Goal: Information Seeking & Learning: Learn about a topic

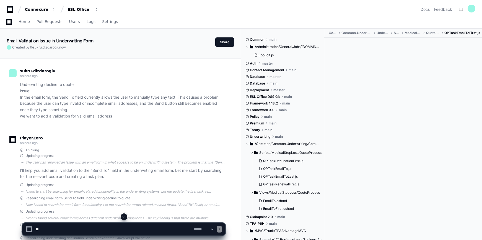
click at [124, 216] on span at bounding box center [124, 216] width 4 height 4
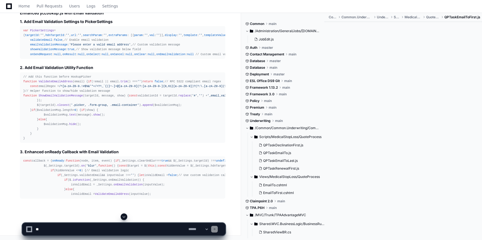
scroll to position [1660, 0]
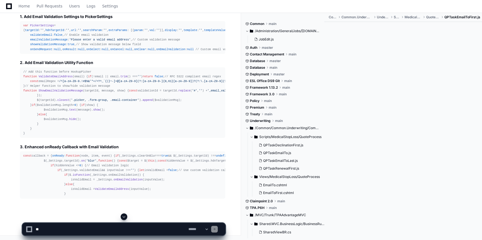
click at [125, 216] on span at bounding box center [124, 216] width 4 height 4
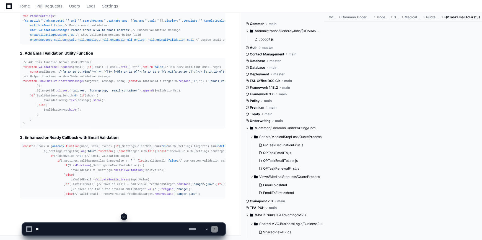
click at [124, 217] on span at bounding box center [124, 216] width 4 height 4
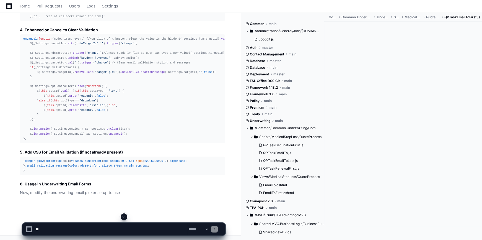
scroll to position [1739, 0]
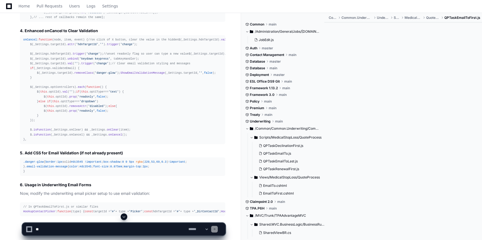
click at [124, 215] on span at bounding box center [124, 216] width 4 height 4
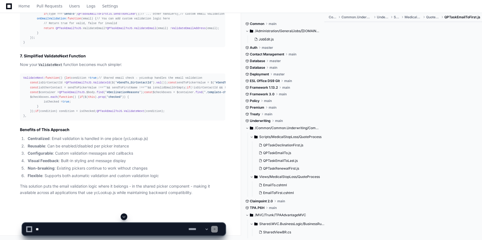
scroll to position [2189, 0]
click at [123, 218] on span at bounding box center [124, 216] width 4 height 4
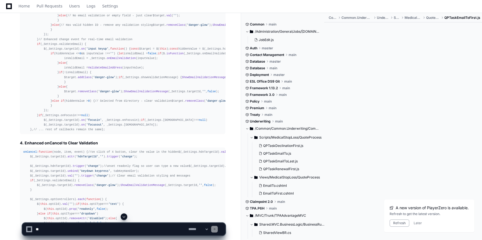
scroll to position [1652, 0]
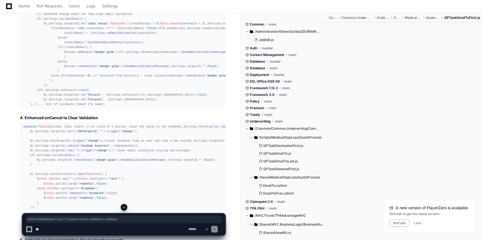
drag, startPoint x: 28, startPoint y: 95, endPoint x: 127, endPoint y: 96, distance: 98.9
copy div "onEmailValidation : null // Custom email validation callback"
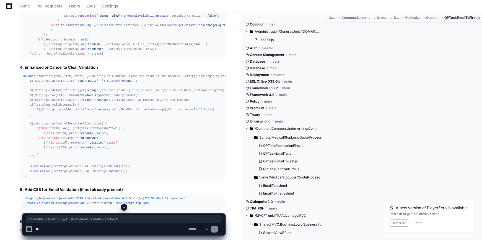
scroll to position [1753, 0]
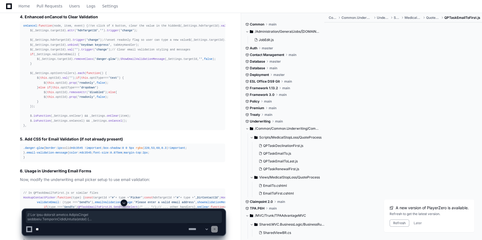
drag, startPoint x: 25, startPoint y: 174, endPoint x: 16, endPoint y: 24, distance: 150.1
click at [16, 24] on div "Now I can see the full structure of ycLookup.js. This is the component that han…" at bounding box center [117, 24] width 217 height 737
copy div "// Add this function before HookupPicker function ValidateEmailAddress ( email …"
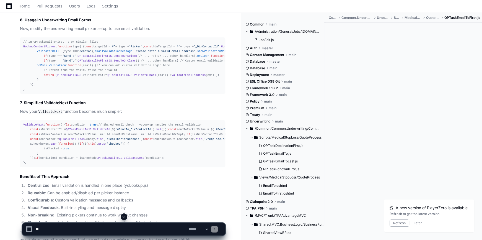
scroll to position [1929, 0]
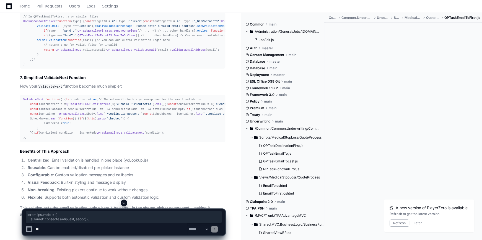
drag, startPoint x: 24, startPoint y: 22, endPoint x: 114, endPoint y: 191, distance: 191.4
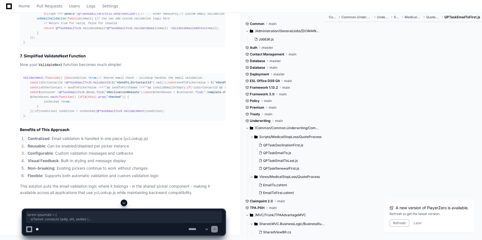
scroll to position [2180, 0]
copy div "const callback = { onReady : function ( node, item, event ) { if (_Settings. cl…"
drag, startPoint x: 29, startPoint y: 119, endPoint x: 22, endPoint y: 78, distance: 41.4
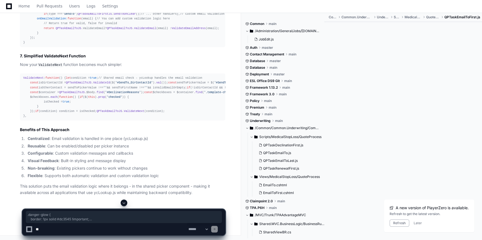
copy div ".danger-glow { border : 1px solid #dc3545 !important ; box-shadow : 0 0 5px rgb…"
click at [140, 45] on div "// In QPTaskEmailToFirst.js or similar files HookupContactPicker : function ( t…" at bounding box center [122, 19] width 199 height 52
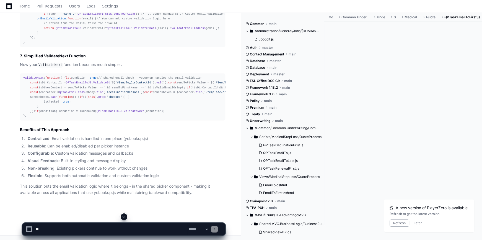
scroll to position [2633, 0]
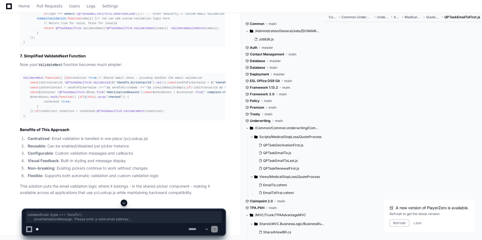
drag, startPoint x: 66, startPoint y: 94, endPoint x: 30, endPoint y: 81, distance: 37.8
click at [30, 45] on div "// In QPTaskEmailToFirst.js or similar files HookupContactPicker : function ( t…" at bounding box center [122, 19] width 199 height 52
copy div "validateEmail : (type === 'SendTo' ), emailValidationMessage : 'Please enter a …"
drag, startPoint x: 40, startPoint y: 105, endPoint x: 29, endPoint y: 80, distance: 27.0
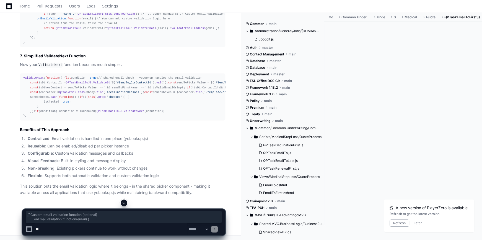
click at [29, 45] on div "// In QPTaskEmailToFirst.js or similar files HookupContactPicker : function ( t…" at bounding box center [122, 19] width 199 height 52
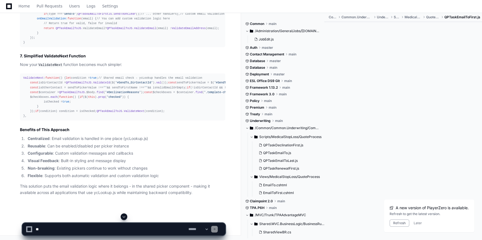
drag, startPoint x: 57, startPoint y: 87, endPoint x: 115, endPoint y: 75, distance: 59.5
click at [115, 45] on div "// In QPTaskEmailToFirst.js or similar files HookupContactPicker : function ( t…" at bounding box center [122, 19] width 199 height 52
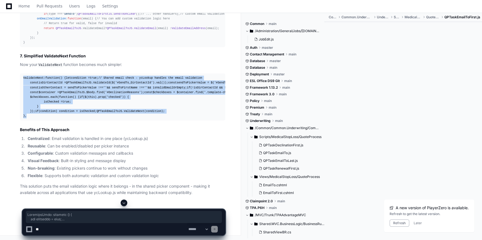
drag, startPoint x: 27, startPoint y: 167, endPoint x: 14, endPoint y: 49, distance: 118.9
copy div "ValidateNext : function ( ) { let condition = true ; // Shared email check - yc…"
